Goal: Find specific page/section: Find specific page/section

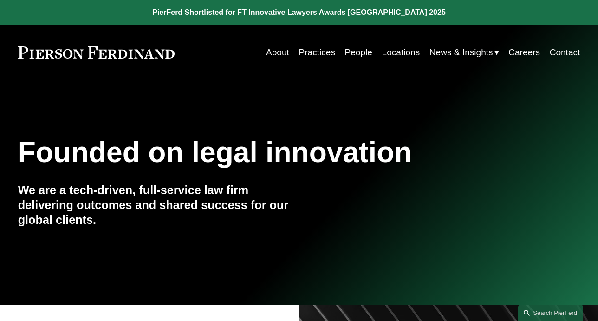
click at [355, 50] on link "People" at bounding box center [358, 53] width 27 height 18
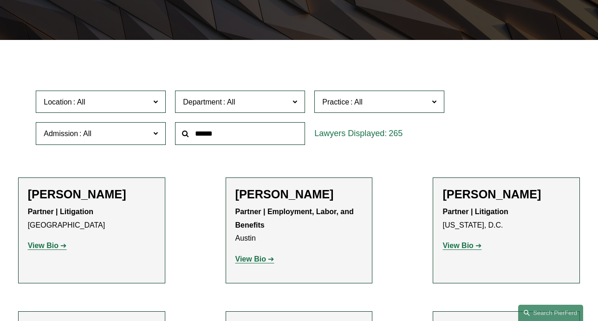
scroll to position [203, 0]
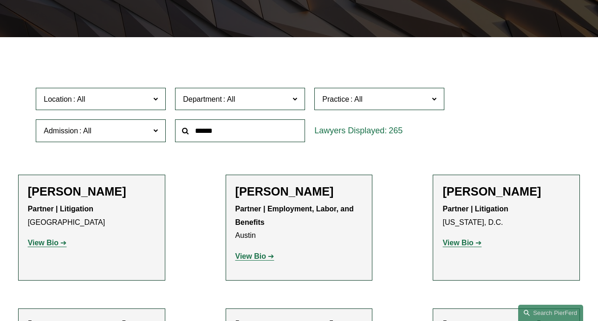
click at [154, 98] on span at bounding box center [155, 98] width 5 height 12
click at [0, 0] on link "[GEOGRAPHIC_DATA]" at bounding box center [0, 0] width 0 height 0
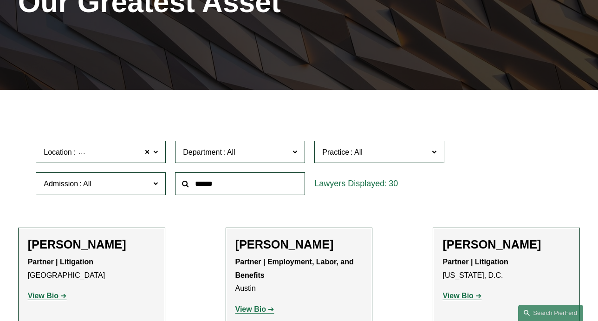
scroll to position [142, 0]
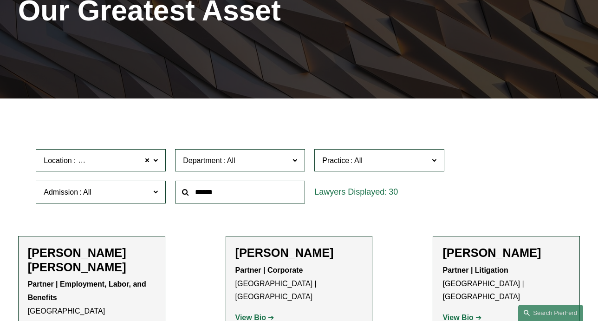
click at [195, 192] on input "text" at bounding box center [240, 192] width 130 height 23
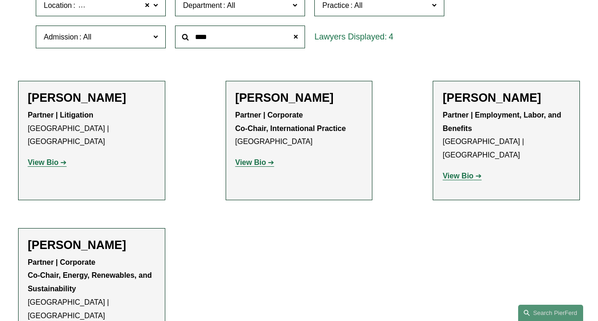
scroll to position [298, 0]
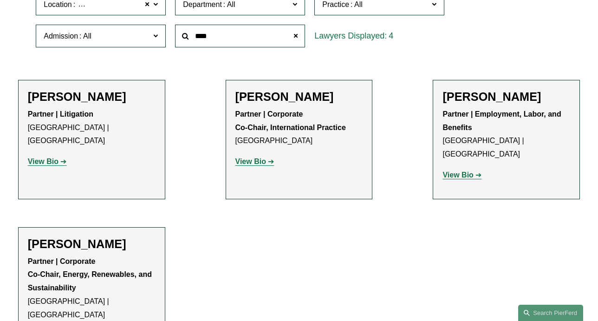
type input "****"
click at [71, 237] on h2 "[PERSON_NAME]" at bounding box center [92, 244] width 128 height 14
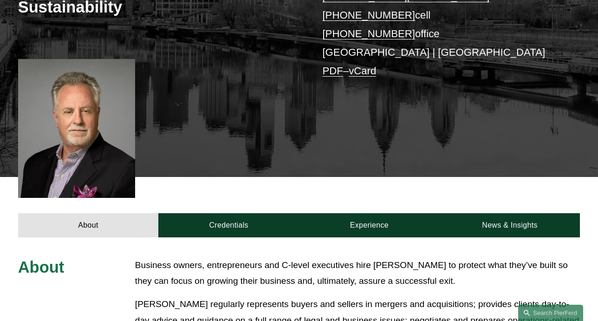
scroll to position [222, 0]
